Goal: Information Seeking & Learning: Learn about a topic

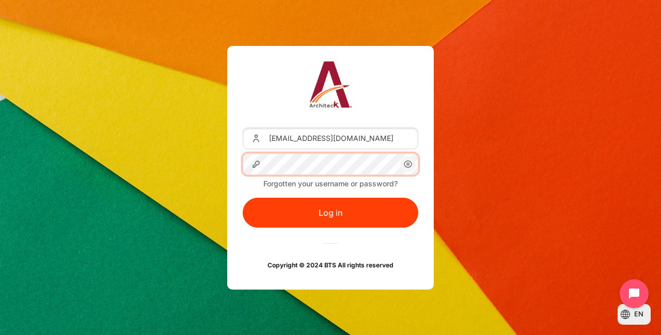
click at [243, 198] on button "Log in" at bounding box center [331, 213] width 176 height 30
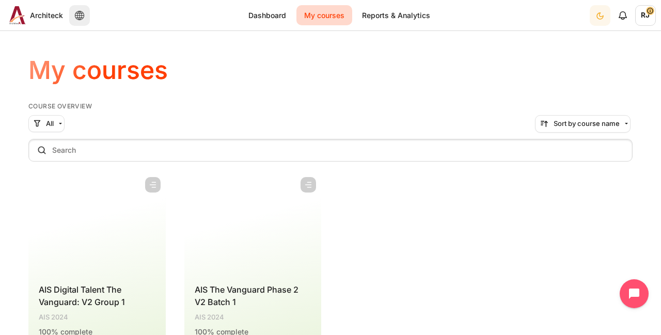
click at [125, 231] on figure "Content" at bounding box center [96, 223] width 137 height 103
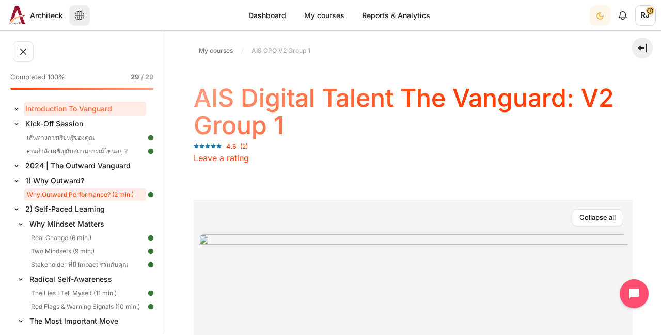
scroll to position [52, 0]
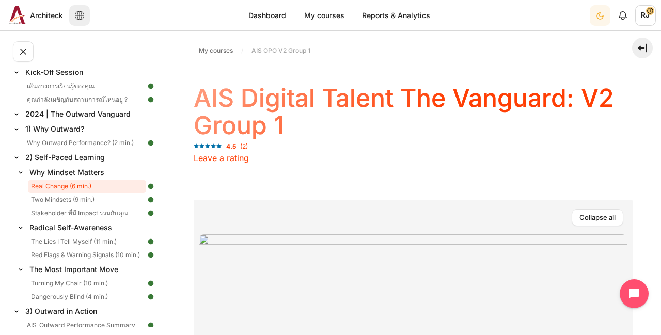
click at [107, 185] on link "Real Change (6 min.)" at bounding box center [87, 186] width 118 height 12
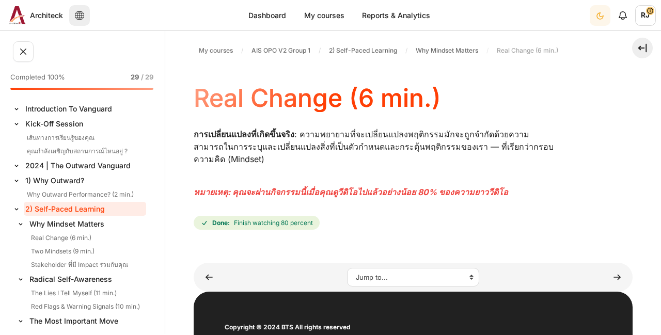
scroll to position [39, 0]
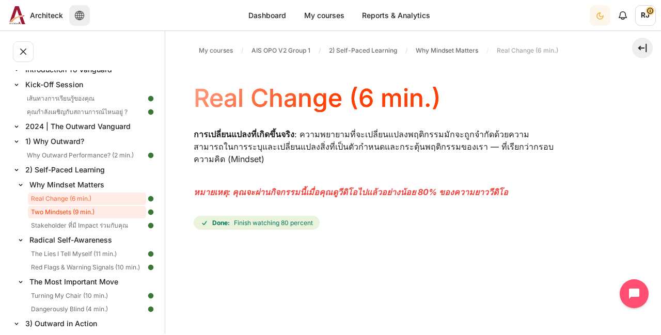
click at [88, 211] on link "Two Mindsets (9 min.)" at bounding box center [87, 212] width 118 height 12
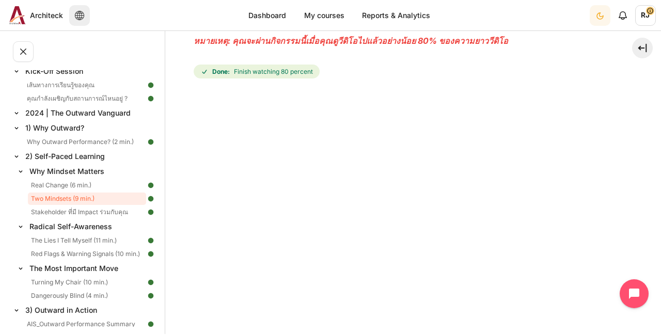
scroll to position [155, 0]
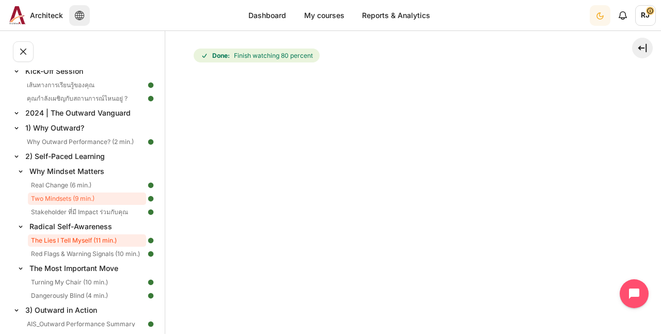
click at [100, 243] on link "The Lies I Tell Myself (11 min.)" at bounding box center [87, 240] width 118 height 12
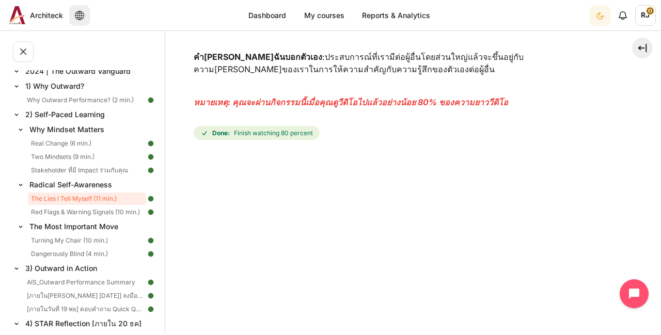
scroll to position [133, 0]
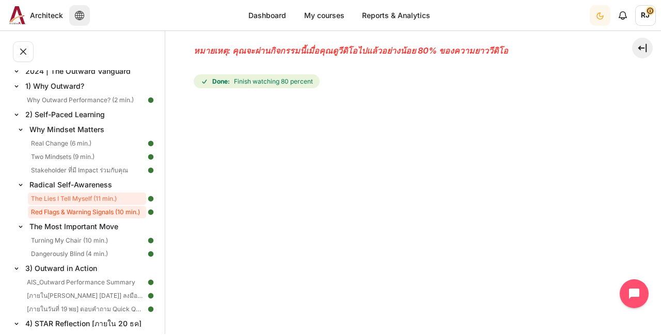
click at [75, 213] on link "Red Flags & Warning Signals (10 min.)" at bounding box center [87, 212] width 118 height 12
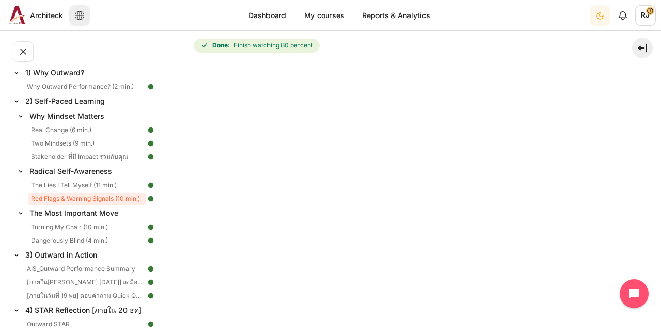
scroll to position [228, 0]
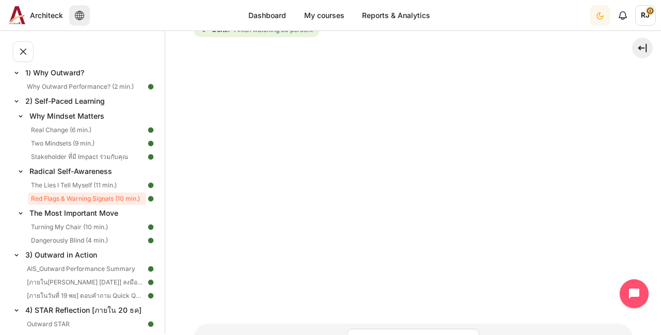
click at [323, 297] on div "My courses AIS OPO V2 Group 1 2) Self-Paced Learning Radical Self-Awareness Red…" at bounding box center [413, 60] width 439 height 498
click at [72, 225] on link "Turning My Chair (10 min.)" at bounding box center [87, 227] width 118 height 12
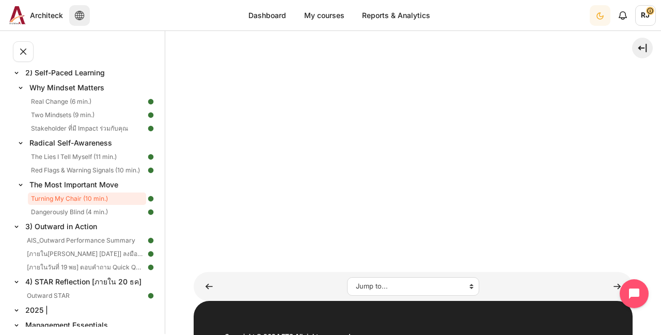
scroll to position [181, 0]
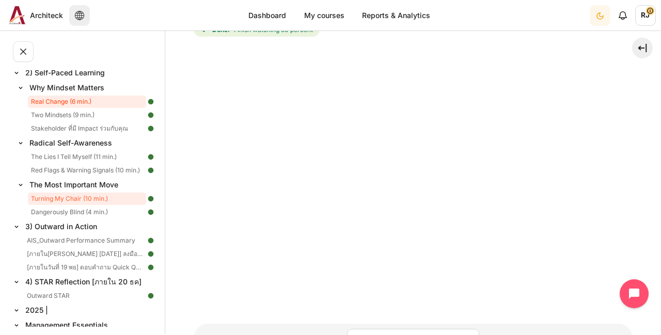
click at [83, 103] on link "Real Change (6 min.)" at bounding box center [87, 102] width 118 height 12
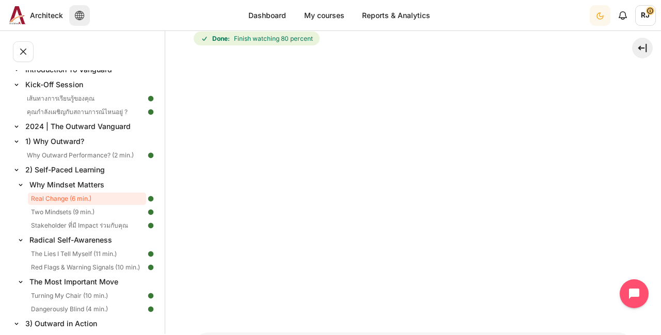
scroll to position [184, 0]
click at [277, 305] on div "My courses AIS OPO V2 Group 1 2) Self-Paced Learning Why Mindset Matters Real C…" at bounding box center [413, 86] width 439 height 463
click at [65, 213] on link "Two Mindsets (9 min.)" at bounding box center [87, 212] width 118 height 12
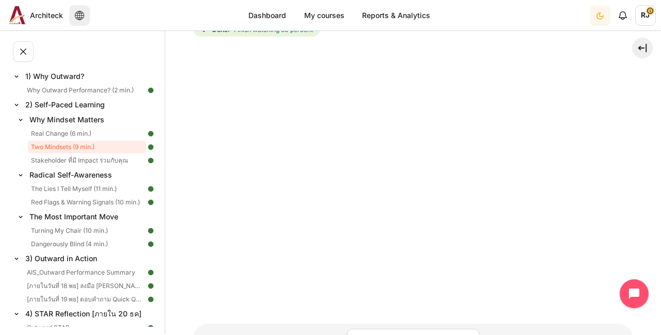
scroll to position [53, 0]
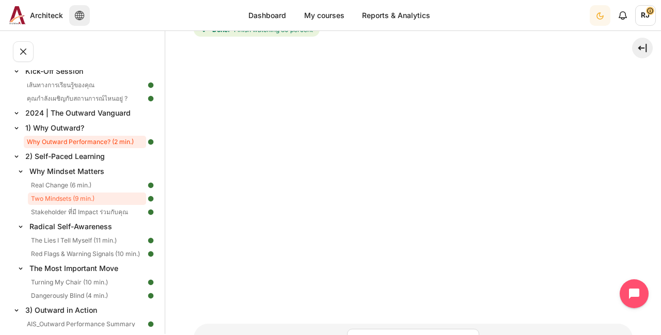
click at [84, 141] on link "Why Outward Performance? (2 min.)" at bounding box center [85, 142] width 122 height 12
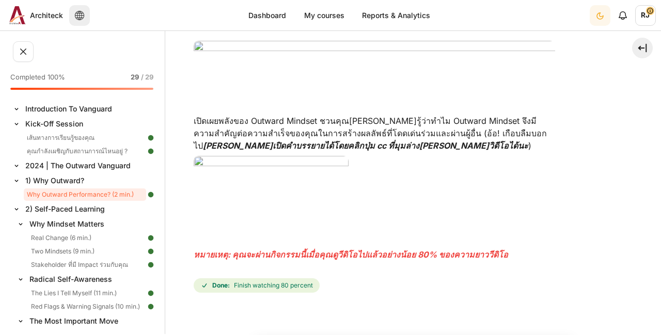
scroll to position [103, 0]
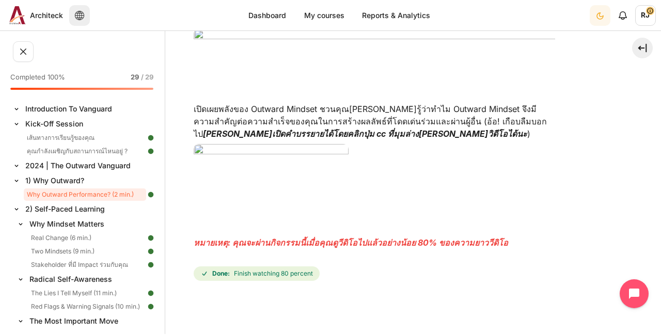
click at [242, 81] on img "Content" at bounding box center [374, 57] width 361 height 56
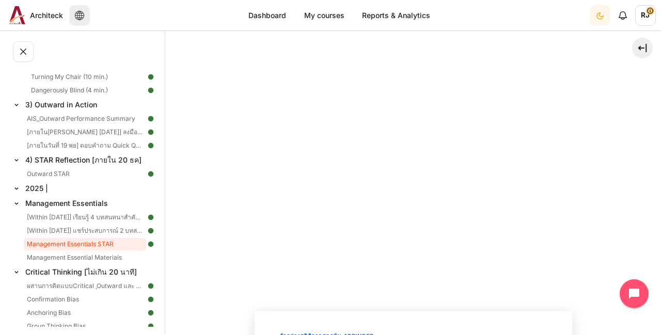
scroll to position [310, 0]
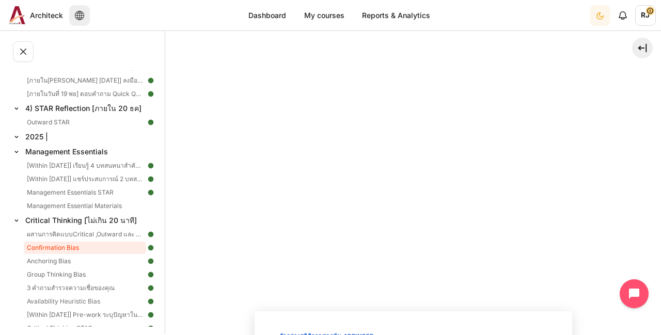
click at [88, 250] on link "Confirmation Bias" at bounding box center [85, 248] width 122 height 12
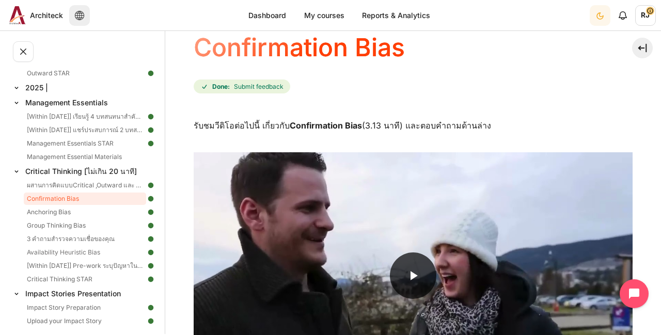
scroll to position [103, 0]
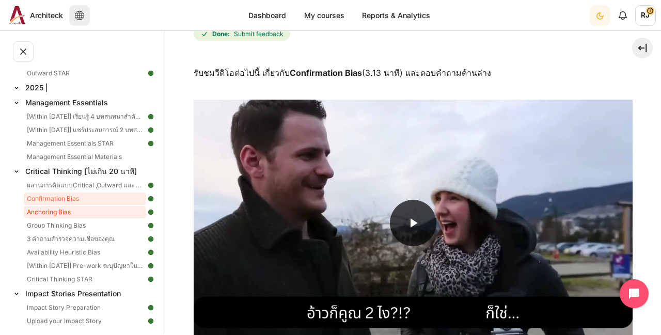
click at [73, 212] on link "Anchoring Bias" at bounding box center [85, 212] width 122 height 12
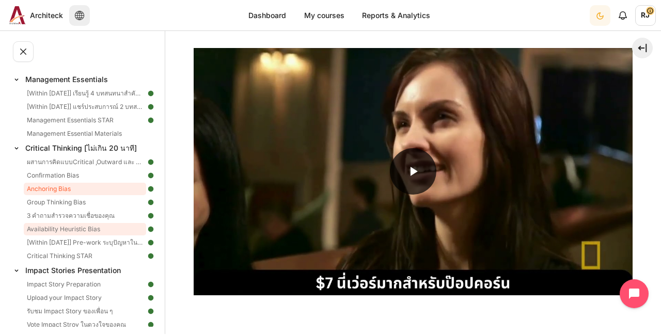
scroll to position [387, 0]
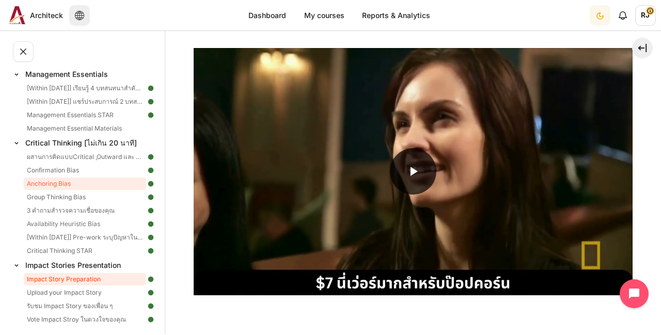
click at [84, 278] on link "Impact Story Preparation" at bounding box center [85, 279] width 122 height 12
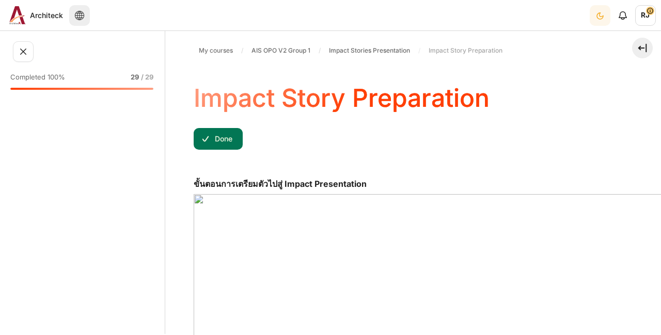
scroll to position [387, 0]
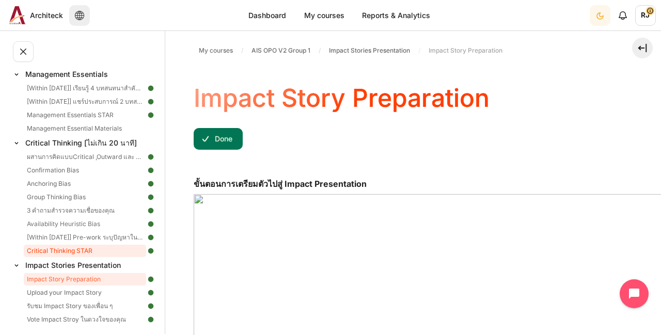
click at [85, 252] on link "Critical Thinking STAR" at bounding box center [85, 251] width 122 height 12
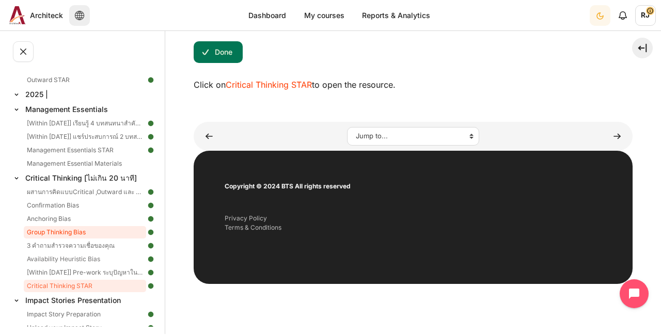
scroll to position [336, 0]
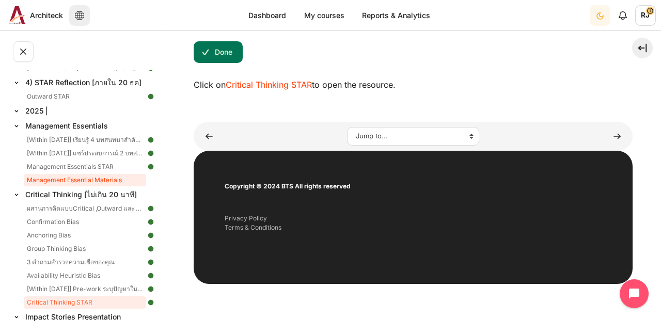
click at [90, 176] on link "Management Essential Materials" at bounding box center [85, 180] width 122 height 12
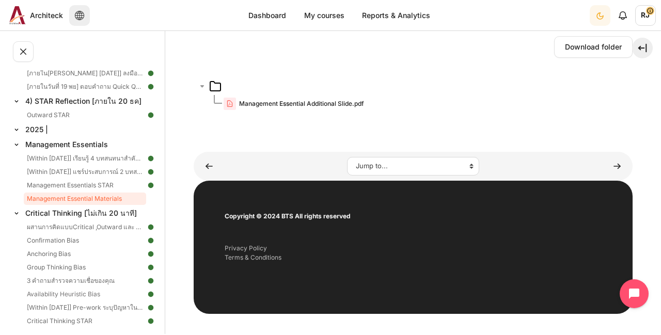
scroll to position [122, 0]
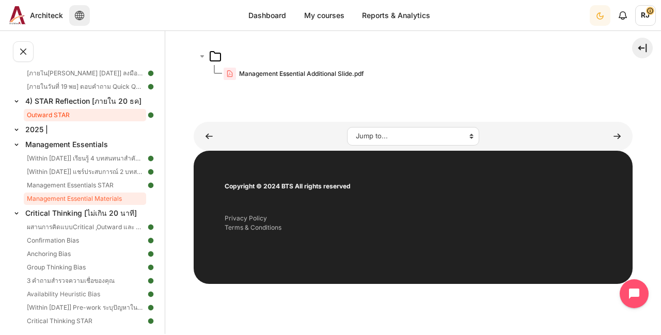
click at [94, 114] on link "Outward STAR" at bounding box center [85, 115] width 122 height 12
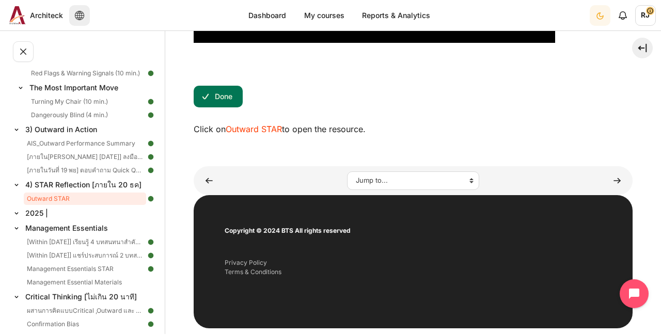
scroll to position [406, 0]
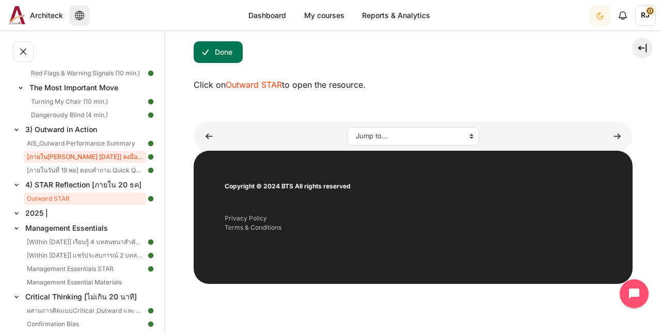
click at [87, 158] on link "[ภายใน[PERSON_NAME] [DATE]] ลงมือ SAM และ Reflect [PERSON_NAME]" at bounding box center [85, 157] width 122 height 12
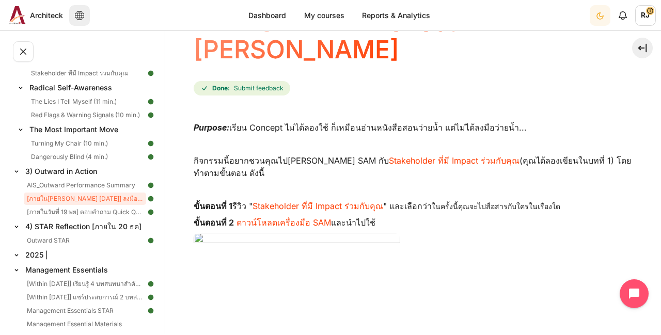
scroll to position [258, 0]
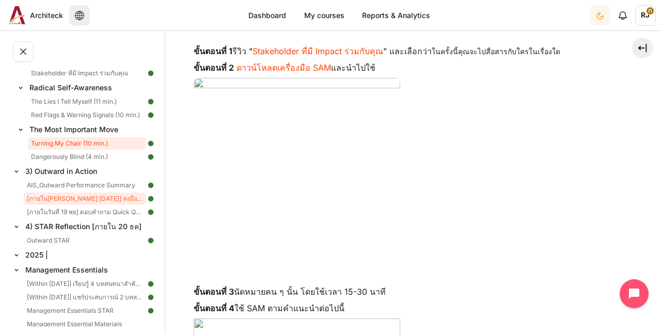
click at [65, 146] on link "Turning My Chair (10 min.)" at bounding box center [87, 143] width 118 height 12
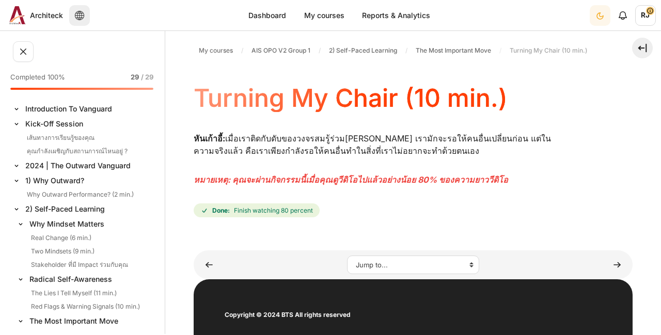
scroll to position [136, 0]
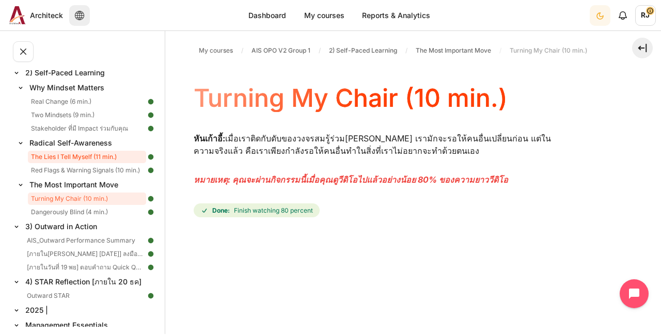
click at [69, 160] on link "The Lies I Tell Myself (11 min.)" at bounding box center [87, 157] width 118 height 12
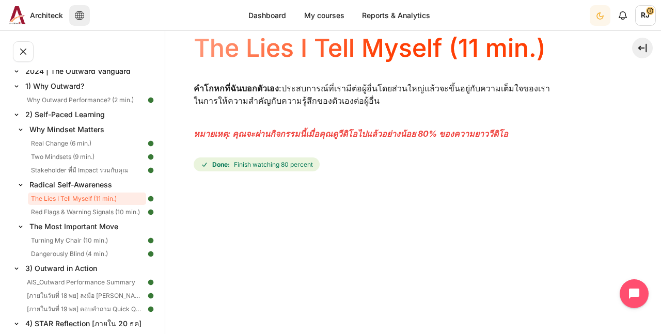
scroll to position [207, 0]
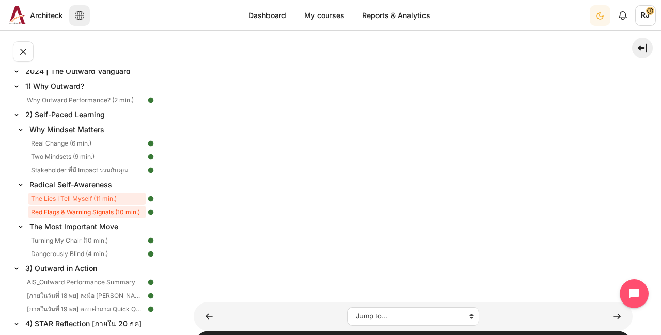
click at [58, 211] on link "Red Flags & Warning Signals (10 min.)" at bounding box center [87, 212] width 118 height 12
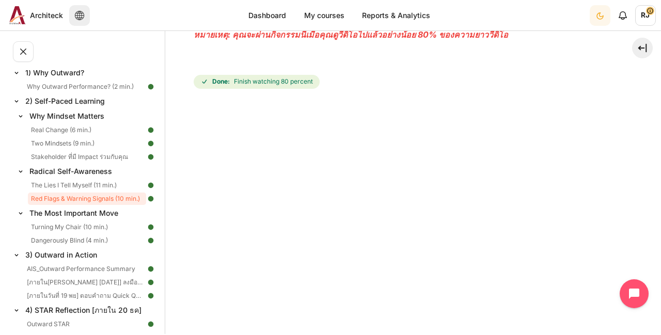
scroll to position [228, 0]
